Goal: Navigation & Orientation: Find specific page/section

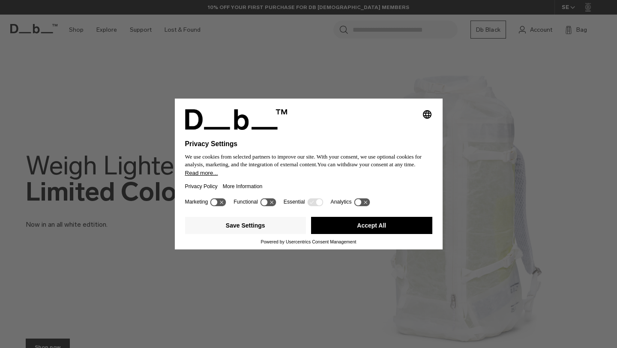
click at [394, 230] on button "Accept All" at bounding box center [371, 225] width 121 height 17
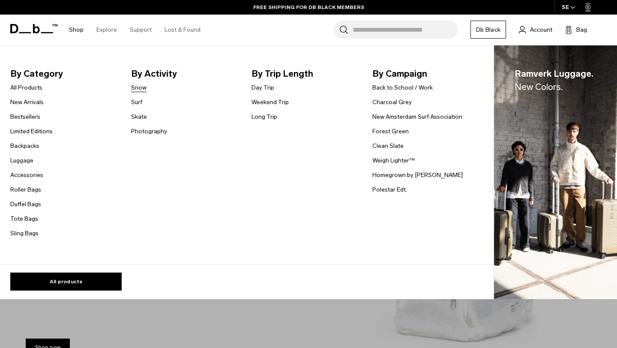
click at [142, 89] on link "Snow" at bounding box center [138, 87] width 15 height 9
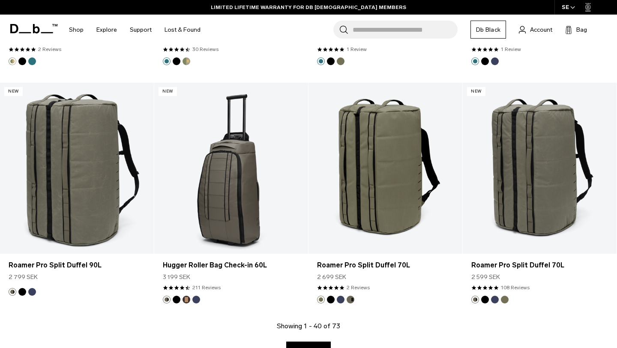
scroll to position [2270, 0]
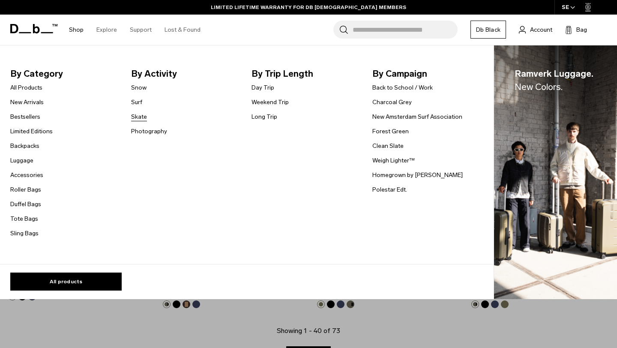
click at [137, 118] on link "Skate" at bounding box center [139, 116] width 16 height 9
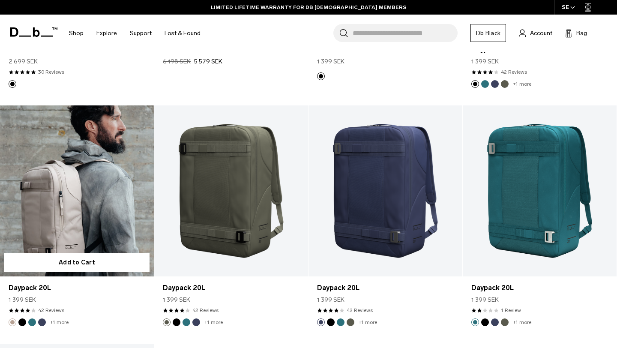
scroll to position [292, 0]
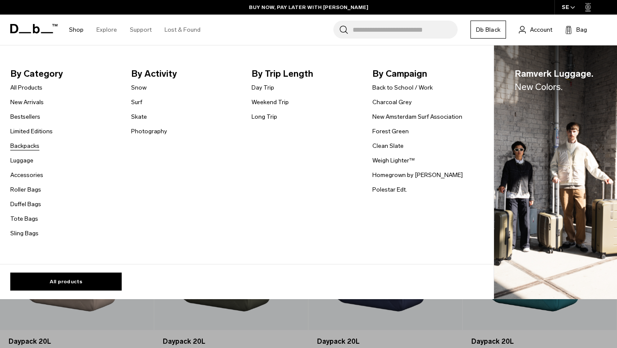
click at [24, 144] on link "Backpacks" at bounding box center [24, 145] width 29 height 9
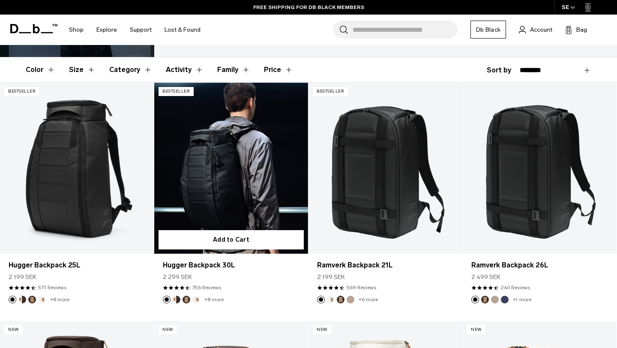
click at [177, 299] on button "Cappuccino" at bounding box center [177, 300] width 8 height 8
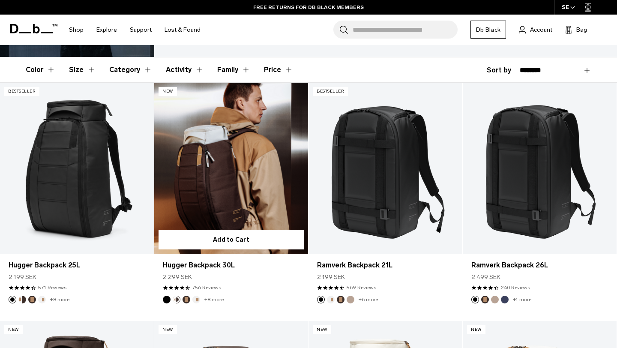
click at [184, 300] on button "Espresso" at bounding box center [187, 300] width 8 height 8
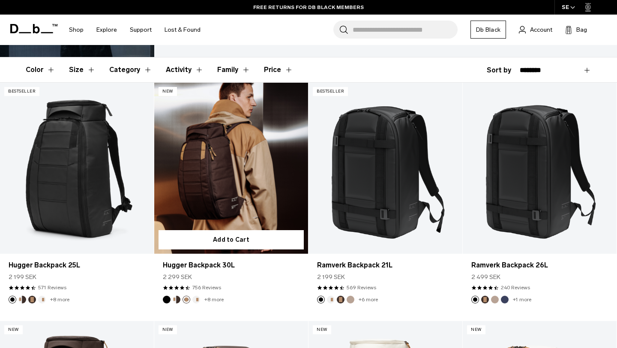
click at [195, 300] on button "Oatmilk" at bounding box center [196, 300] width 8 height 8
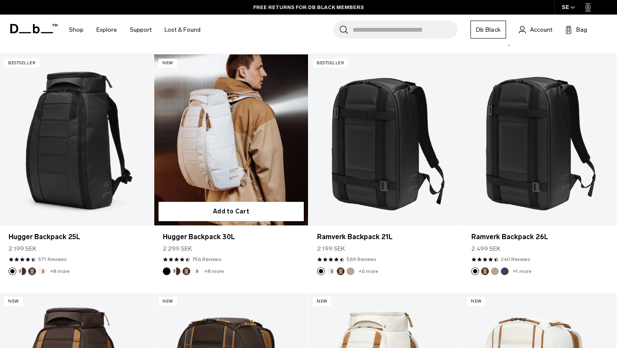
scroll to position [159, 0]
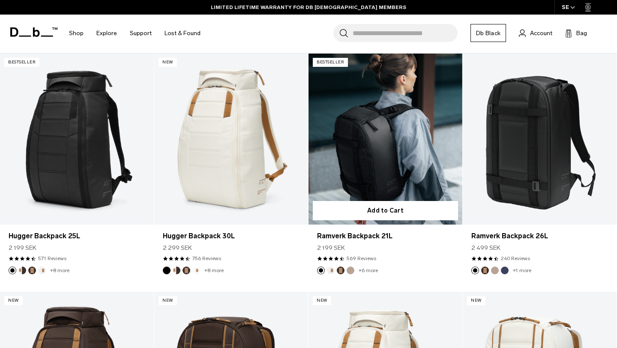
click at [329, 270] on button "Oatmilk" at bounding box center [331, 271] width 8 height 8
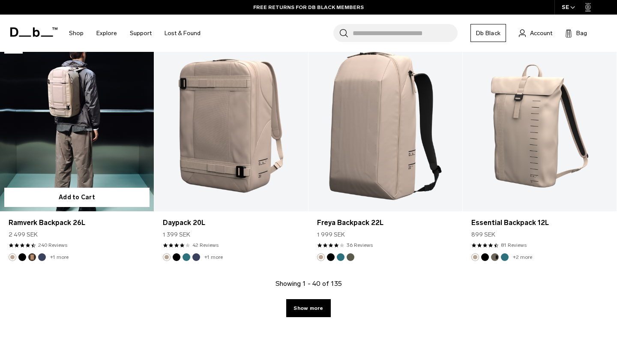
scroll to position [2318, 0]
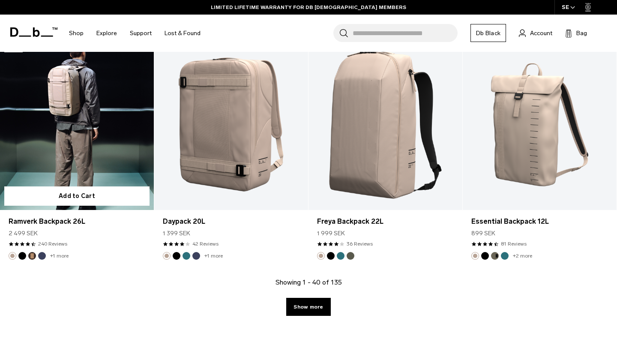
click at [36, 254] on img "Espresso" at bounding box center [31, 255] width 9 height 9
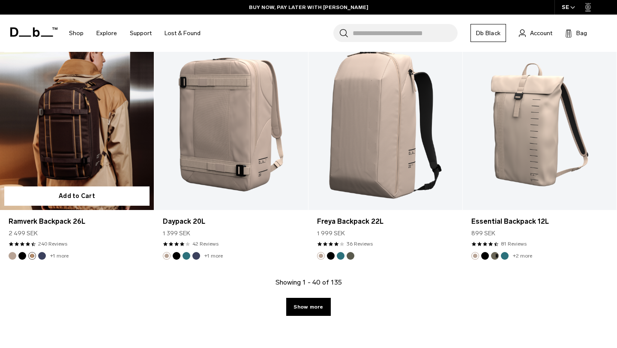
click at [23, 257] on button "Black Out" at bounding box center [22, 256] width 8 height 8
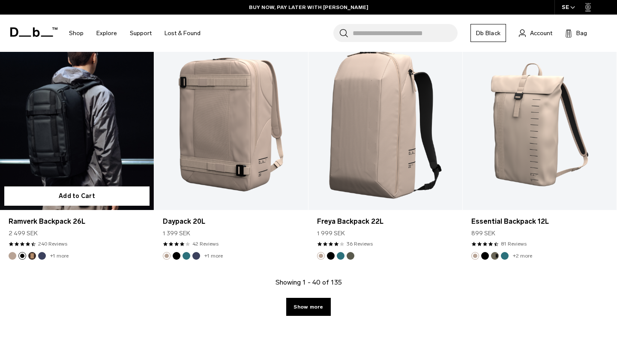
click at [41, 254] on button "Blue Hour" at bounding box center [42, 256] width 8 height 8
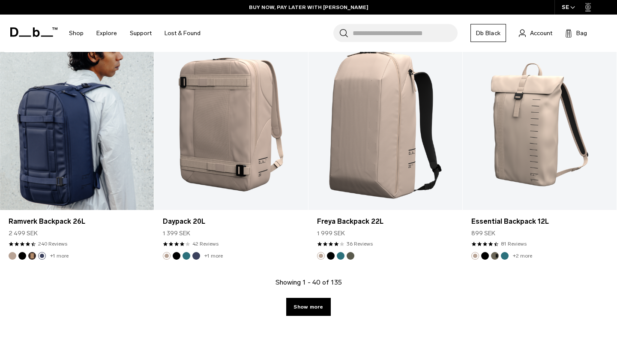
click at [32, 255] on button "Espresso" at bounding box center [32, 256] width 8 height 8
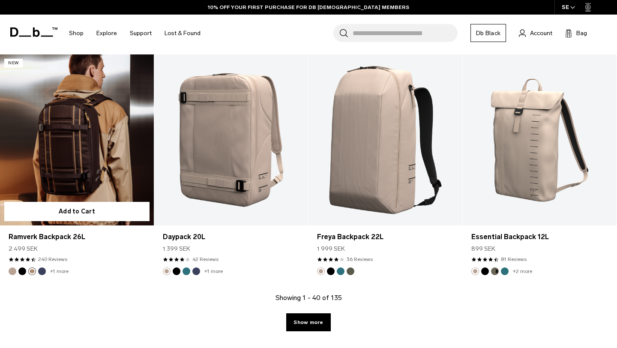
scroll to position [2297, 0]
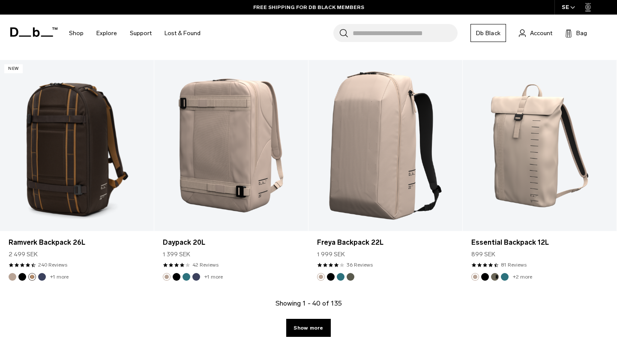
click at [370, 34] on input "Search for Bags, Luggage..." at bounding box center [405, 33] width 105 height 18
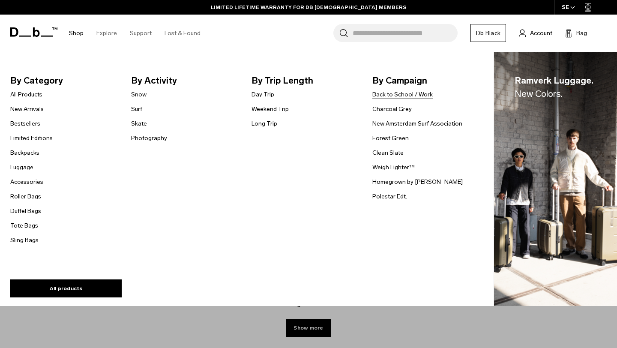
click at [392, 95] on link "Back to School / Work" at bounding box center [402, 94] width 60 height 9
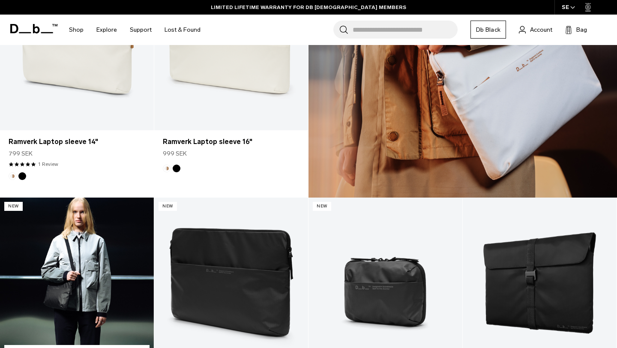
scroll to position [378, 0]
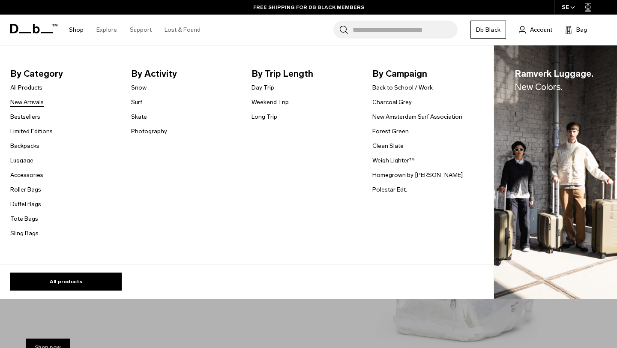
click at [33, 105] on link "New Arrivals" at bounding box center [26, 102] width 33 height 9
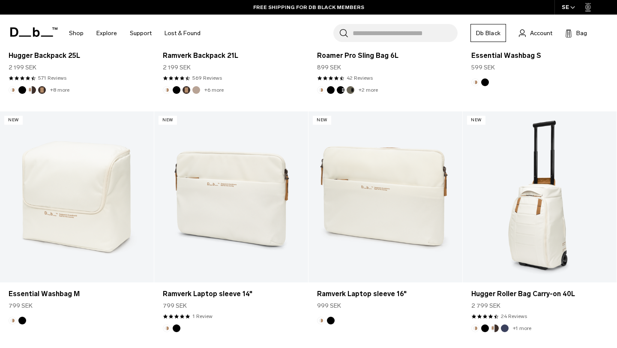
scroll to position [1148, 0]
